Goal: Task Accomplishment & Management: Manage account settings

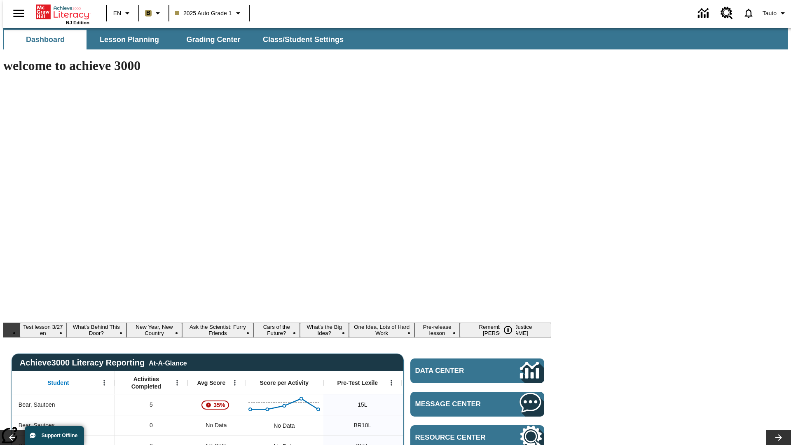
click at [673, 73] on body "Skip to main content NJ Edition EN B 2025 Auto Grade 1 Tauto Dashboard Lesson P…" at bounding box center [395, 448] width 784 height 840
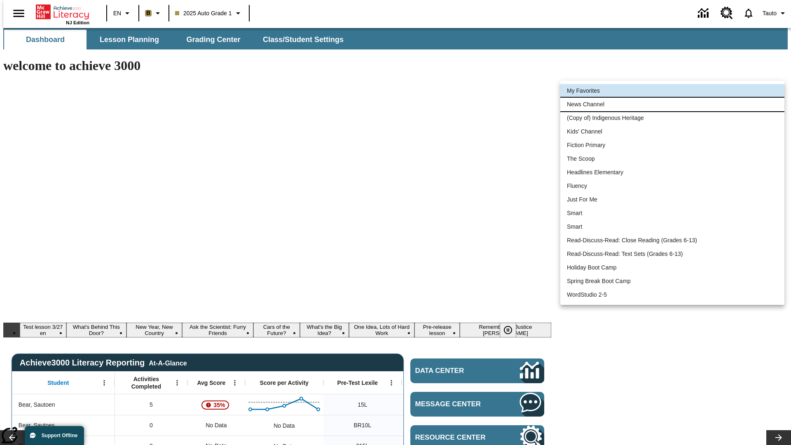
click at [672, 104] on li "News Channel" at bounding box center [672, 105] width 224 height 14
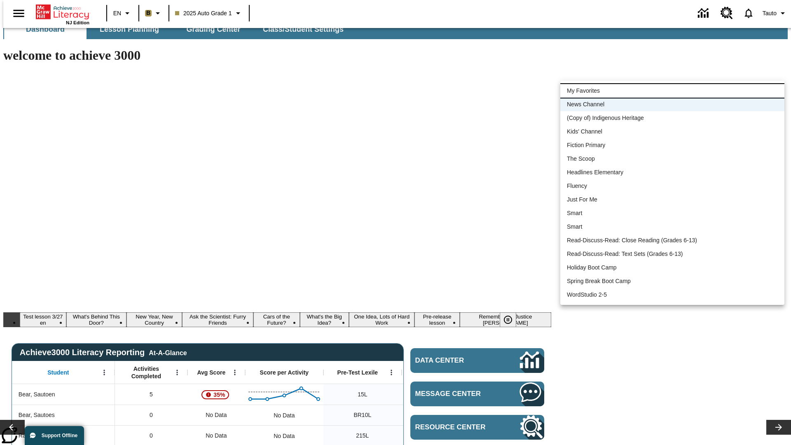
click at [672, 91] on li "My Favorites" at bounding box center [672, 91] width 224 height 14
type input "-1"
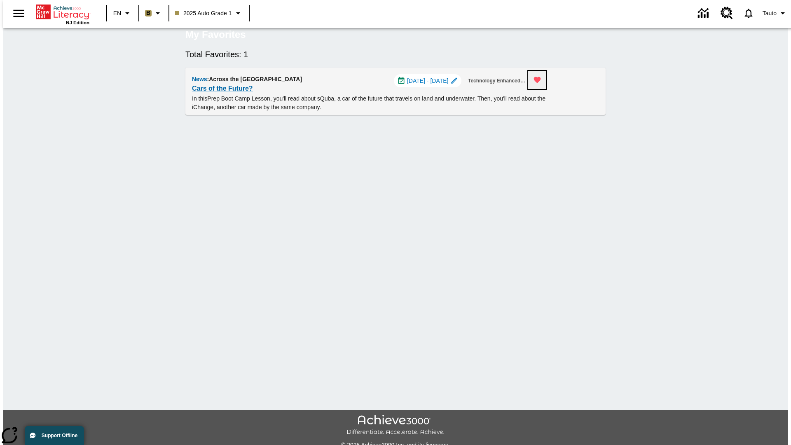
click at [541, 83] on icon "Remove from Favorites" at bounding box center [537, 80] width 7 height 6
